Goal: Find specific page/section: Find specific page/section

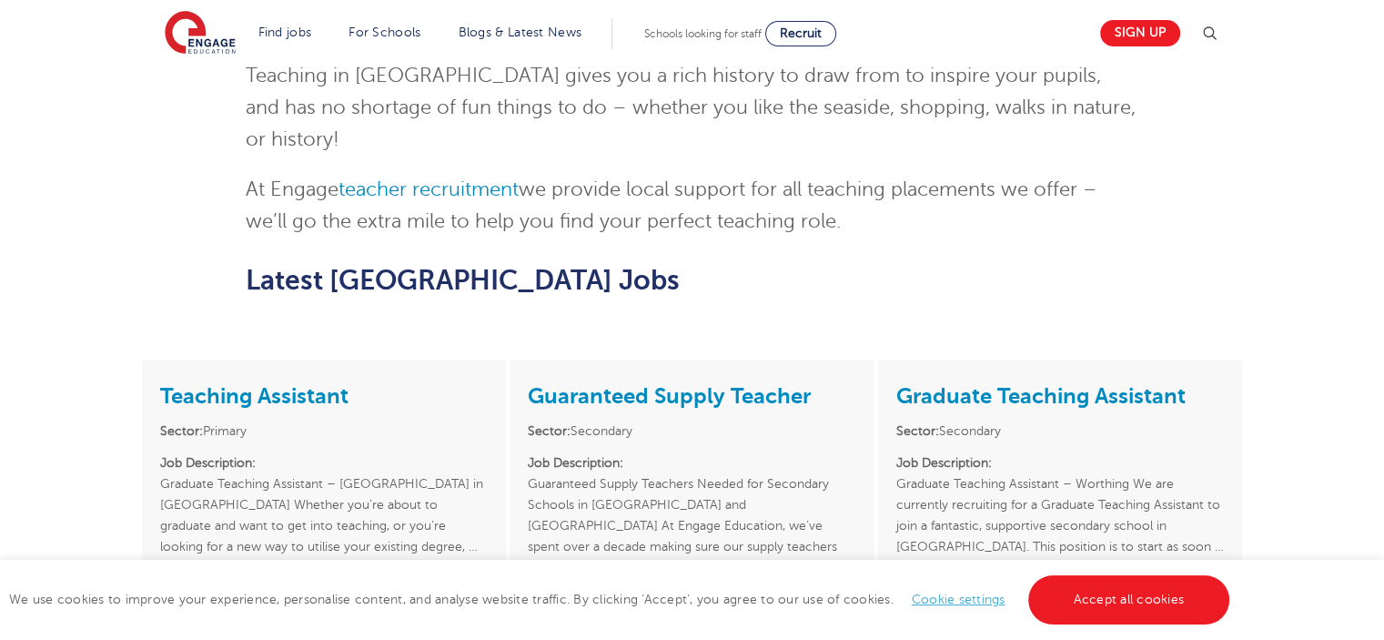
scroll to position [1143, 0]
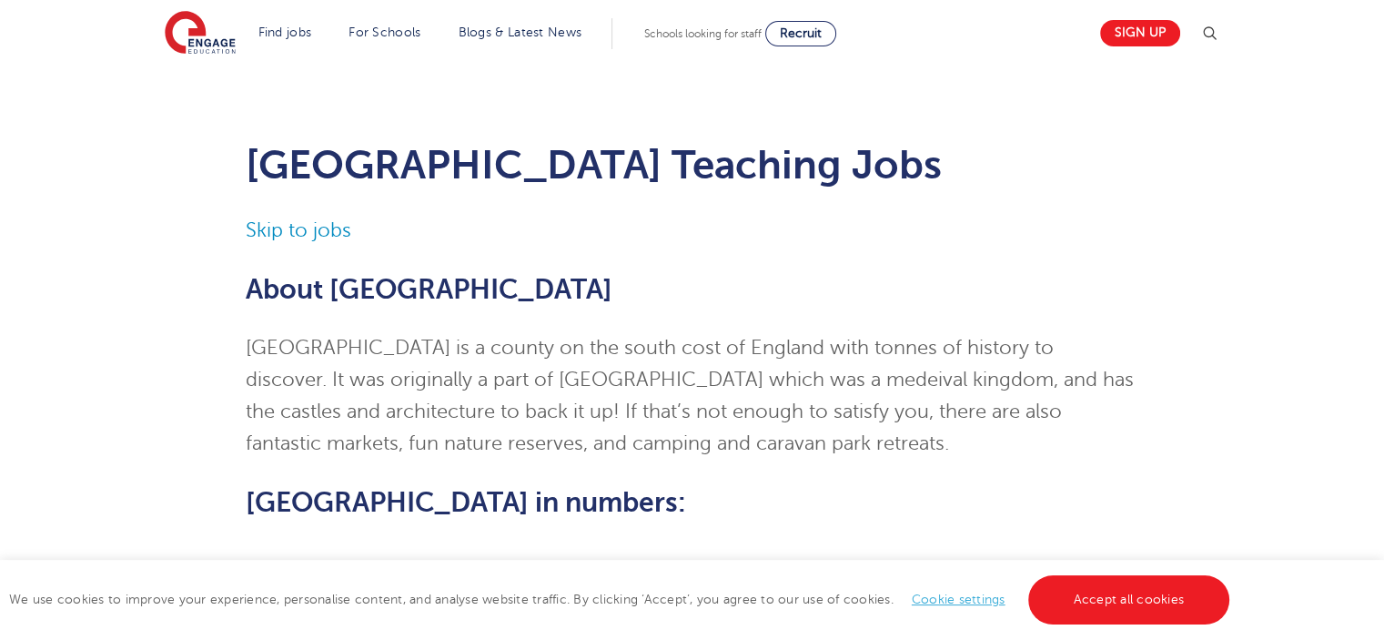
scroll to position [0, 0]
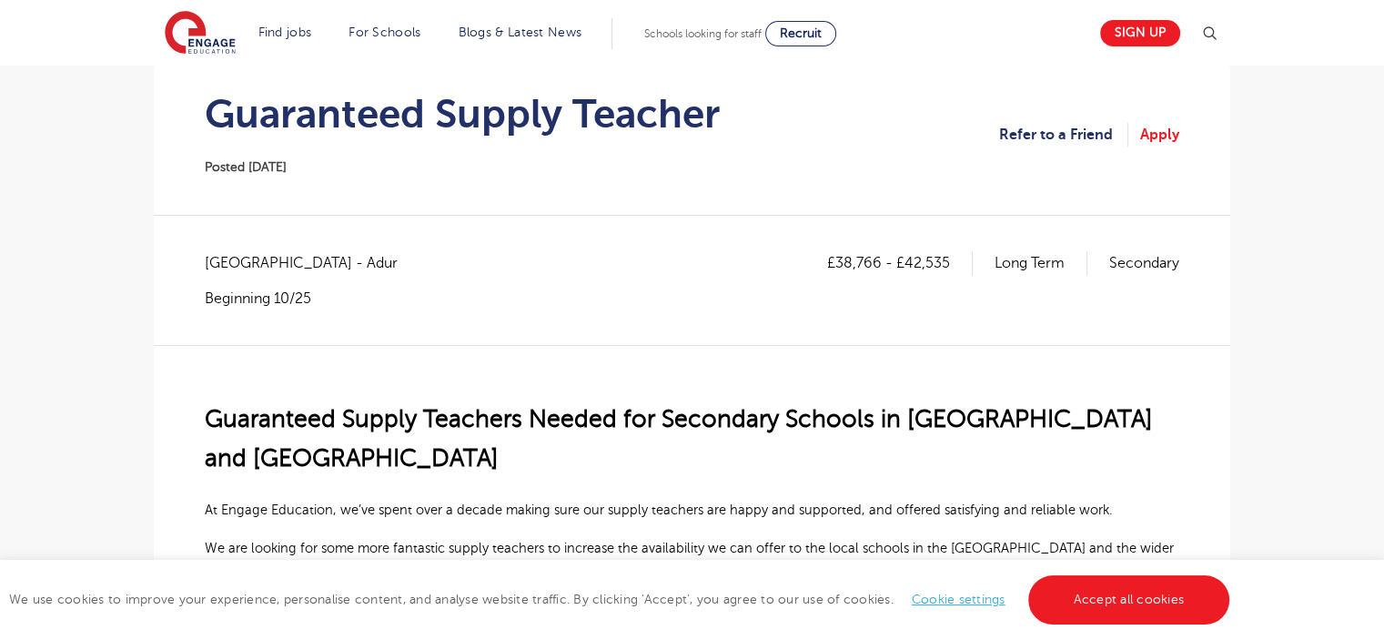
scroll to position [176, 0]
